Goal: Find specific page/section: Find specific page/section

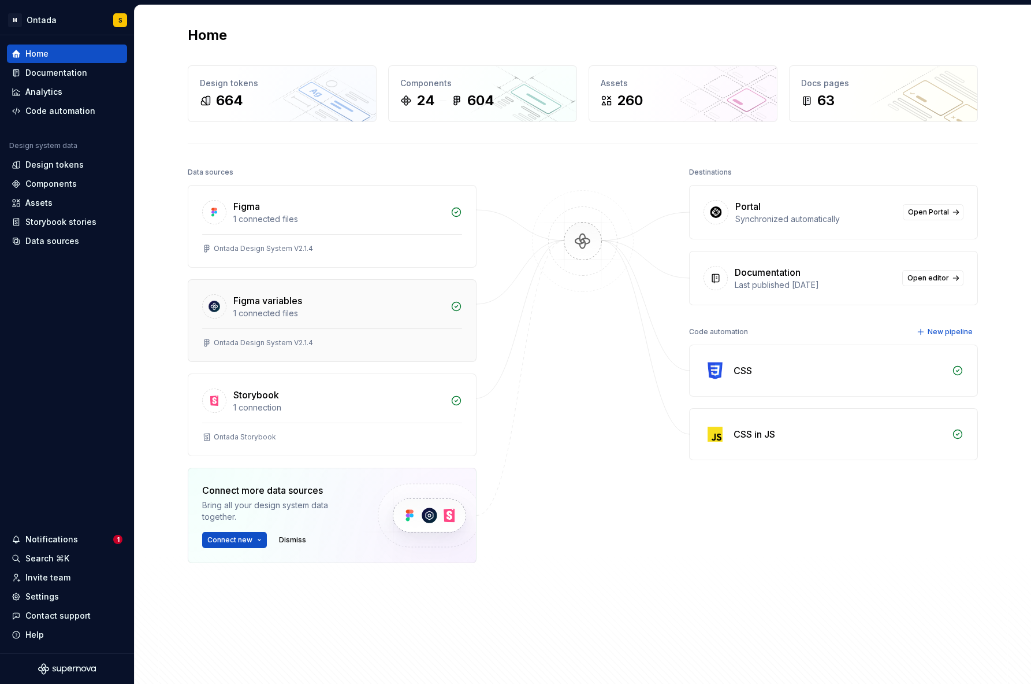
click at [336, 316] on div "1 connected files" at bounding box center [338, 313] width 210 height 12
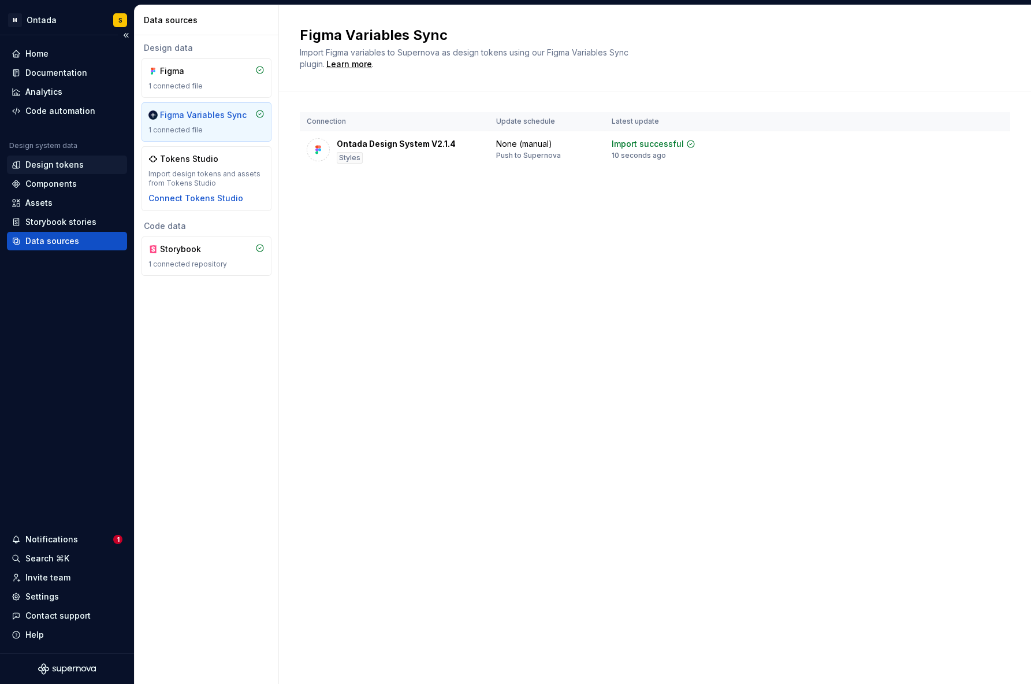
click at [53, 168] on div "Design tokens" at bounding box center [54, 165] width 58 height 12
